Goal: Information Seeking & Learning: Learn about a topic

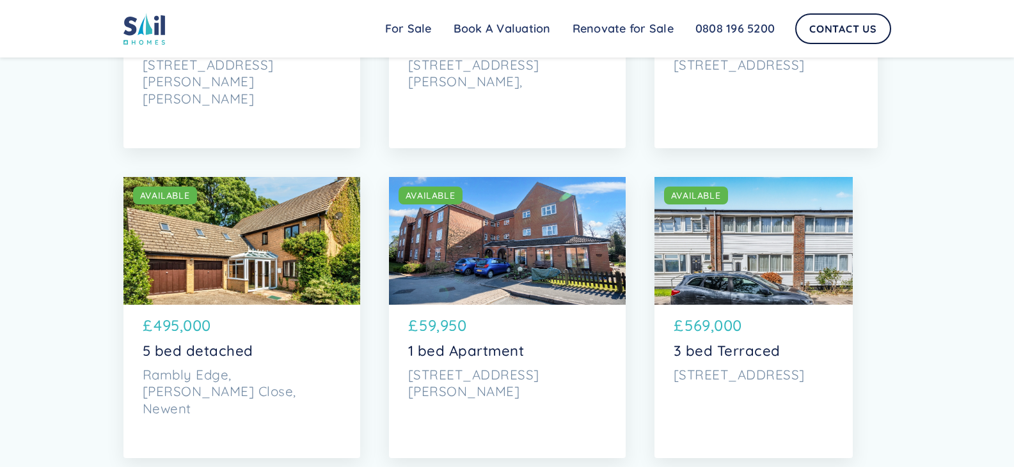
scroll to position [1279, 0]
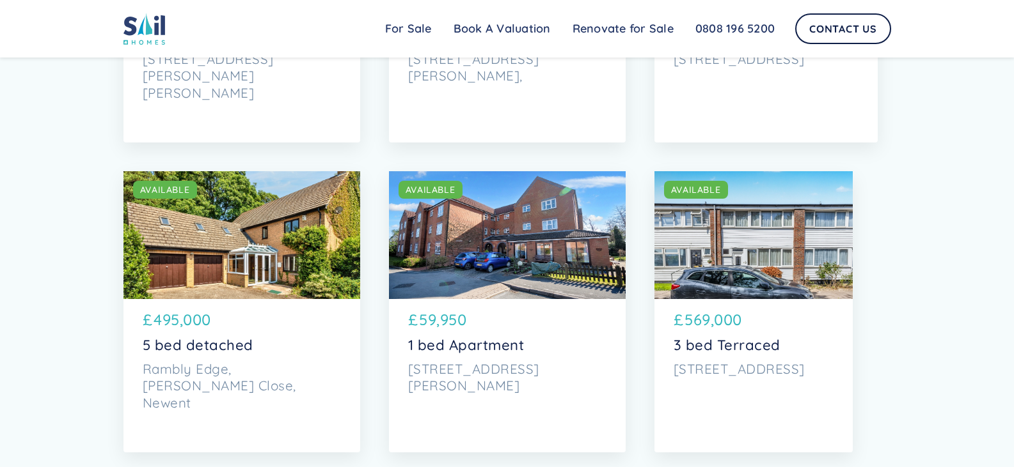
click at [230, 279] on div "SOLD AVAILABLE" at bounding box center [241, 235] width 237 height 128
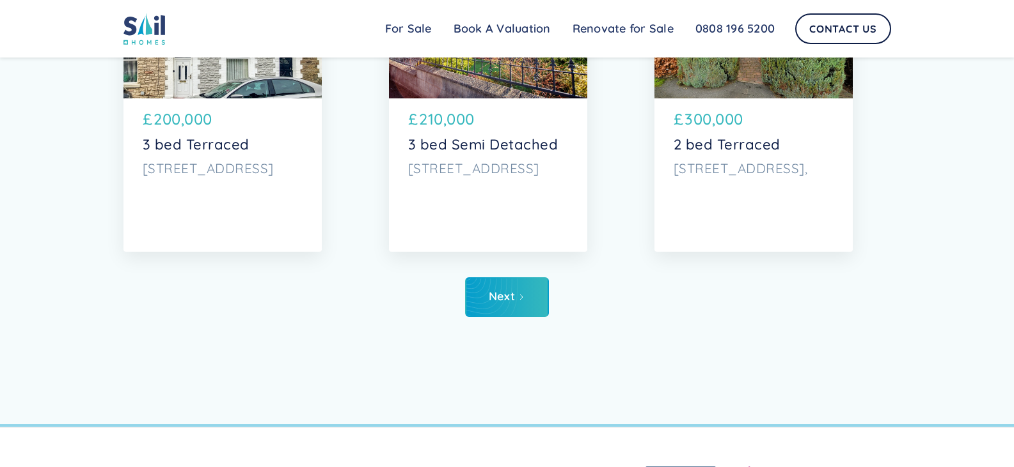
scroll to position [4988, 0]
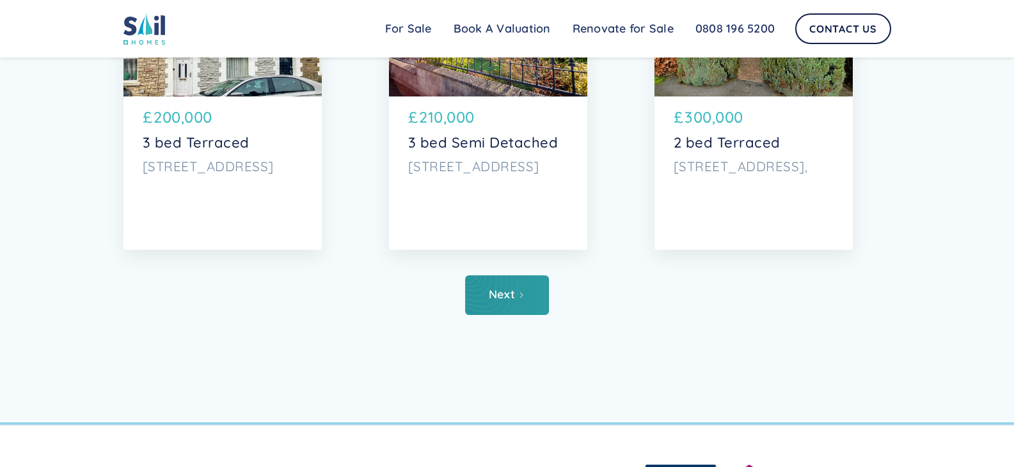
click at [524, 282] on link "Next" at bounding box center [507, 296] width 84 height 40
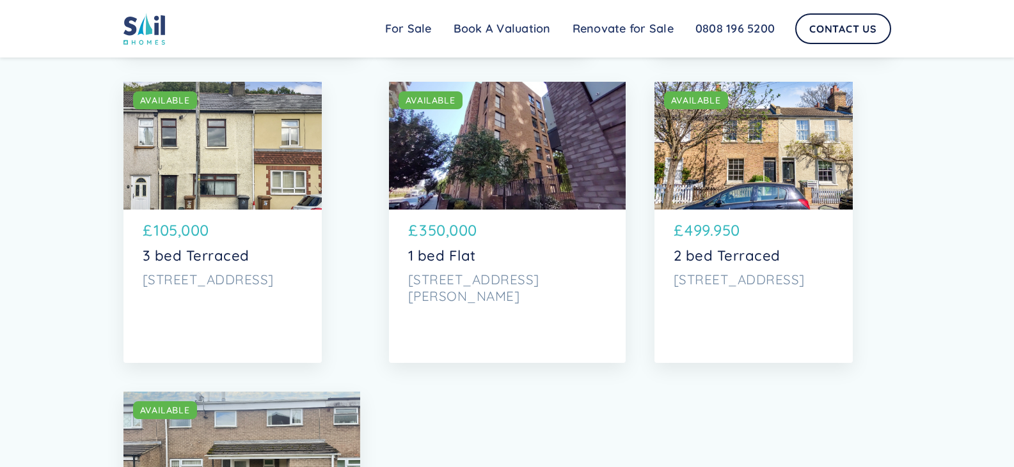
scroll to position [3517, 0]
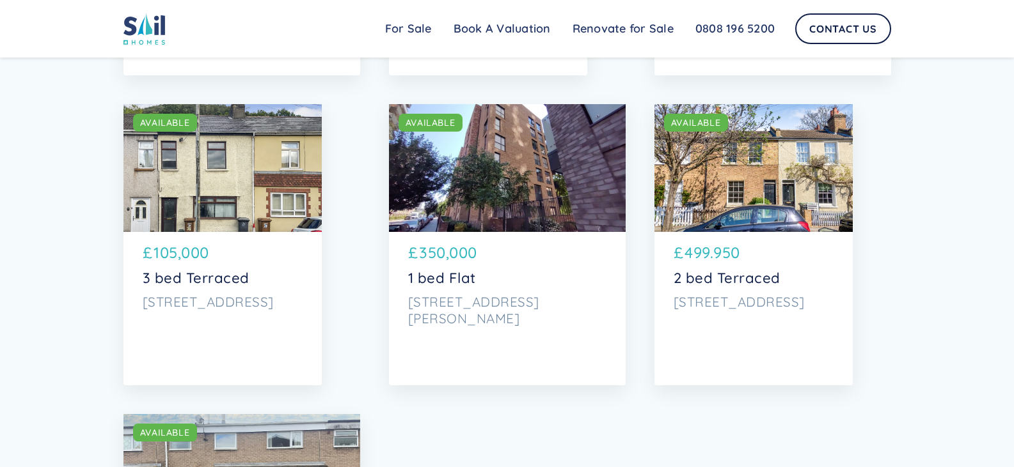
click at [267, 187] on div "SOLD AVAILABLE" at bounding box center [222, 168] width 198 height 128
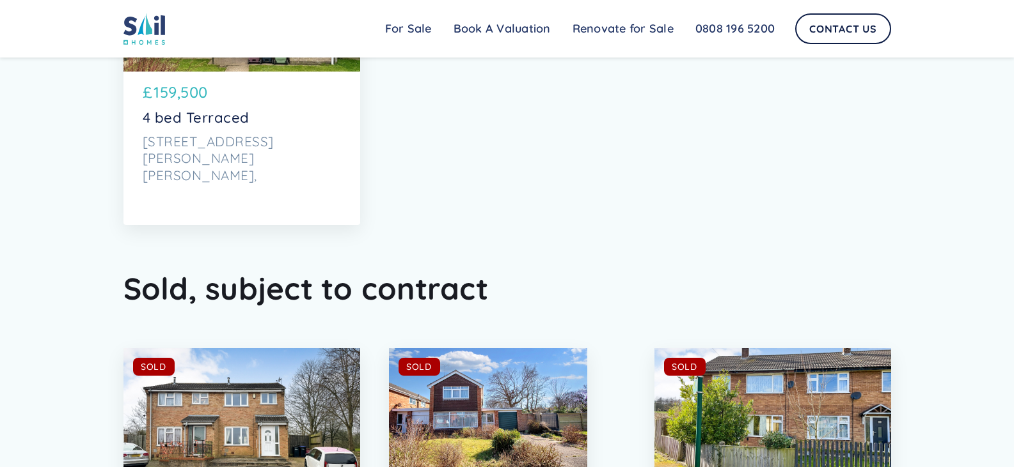
scroll to position [4157, 0]
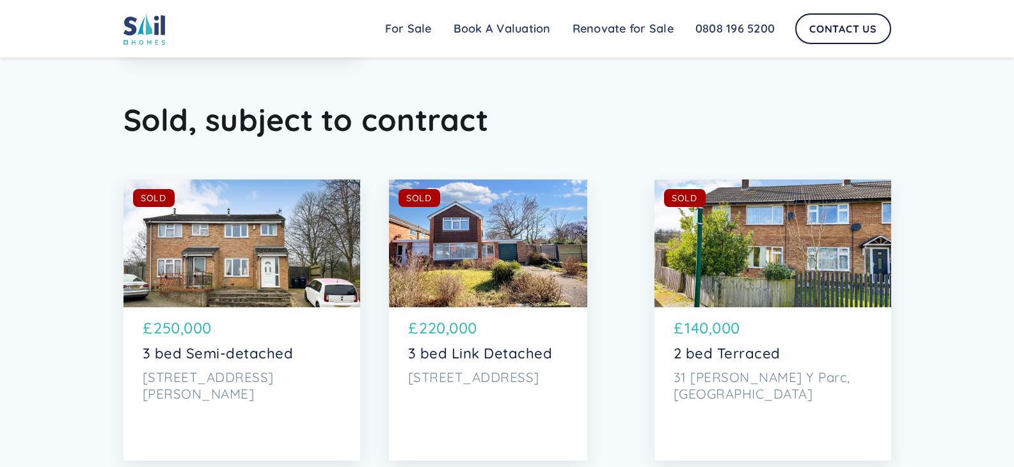
click at [243, 262] on div "SOLD AVAILABLE" at bounding box center [241, 244] width 237 height 128
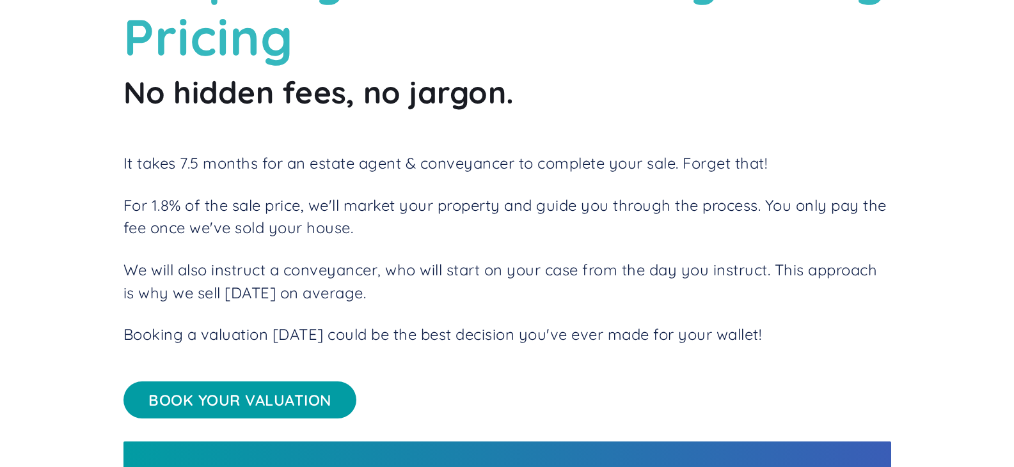
scroll to position [155, 0]
